Goal: Navigation & Orientation: Find specific page/section

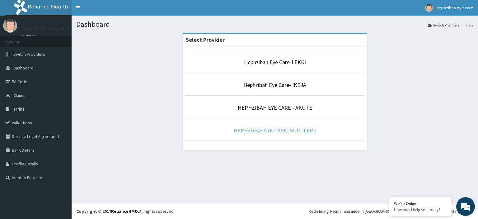
click at [267, 128] on link "HEPHZIBAH EYE CARE- SURULERE" at bounding box center [275, 130] width 83 height 7
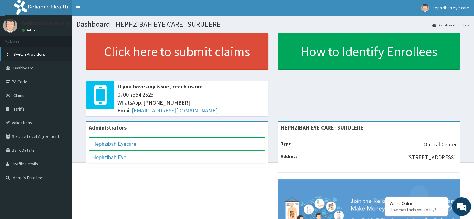
click at [36, 53] on span "Switch Providers" at bounding box center [29, 54] width 32 height 6
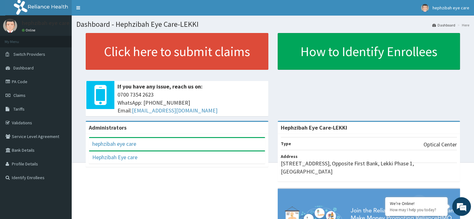
click at [25, 78] on link "PA Code" at bounding box center [36, 82] width 72 height 14
